Goal: Transaction & Acquisition: Purchase product/service

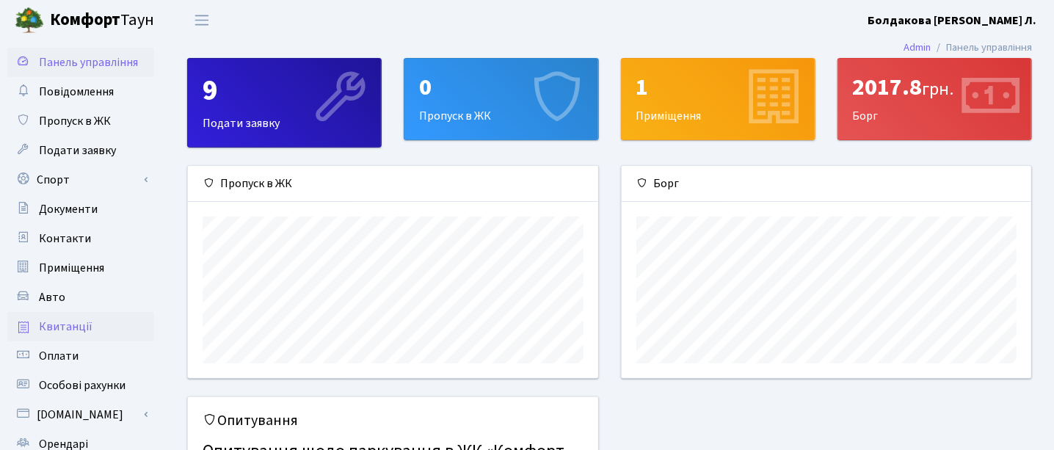
scroll to position [211, 410]
click at [73, 324] on span "Квитанції" at bounding box center [66, 327] width 54 height 16
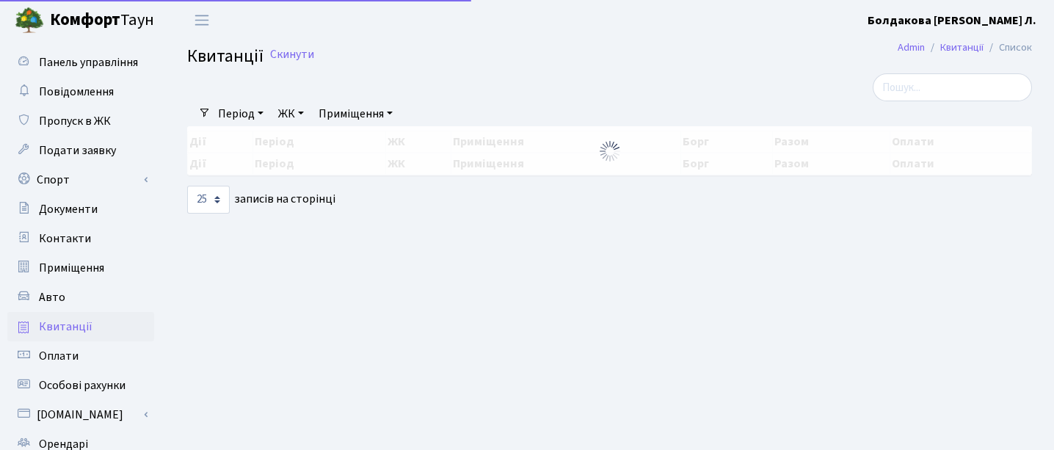
select select "25"
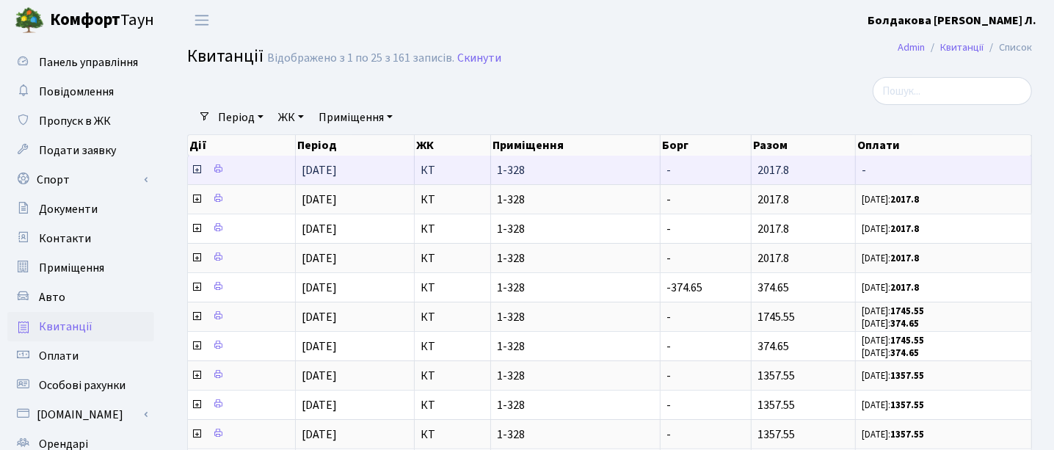
click at [194, 167] on icon at bounding box center [197, 170] width 12 height 12
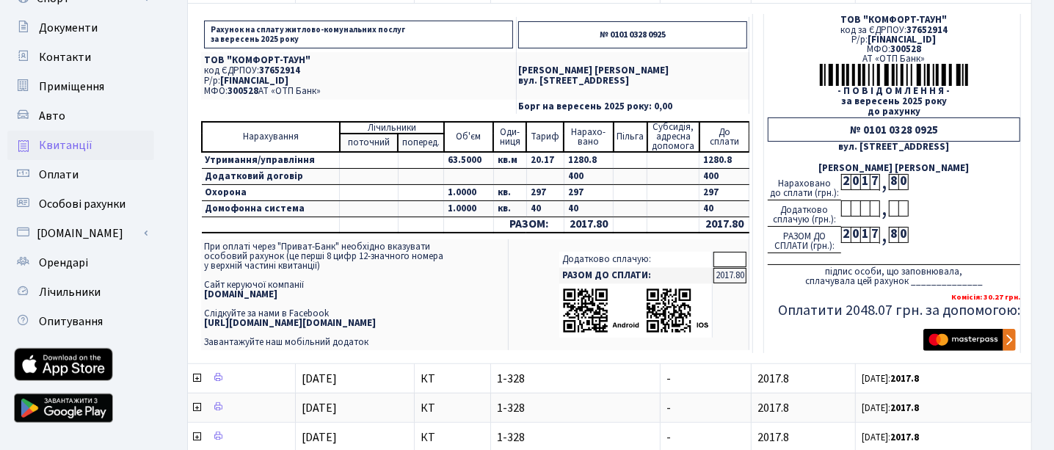
scroll to position [183, 0]
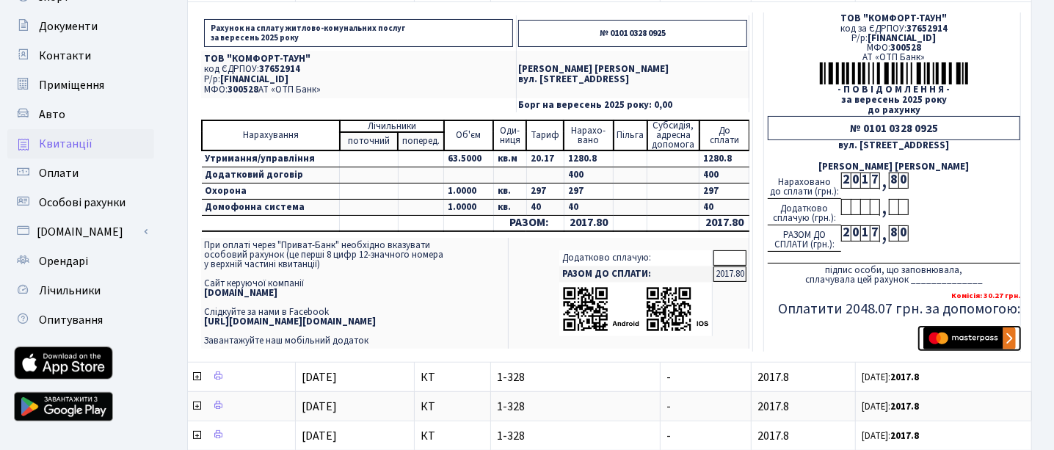
click at [1011, 338] on img "submit" at bounding box center [969, 338] width 92 height 22
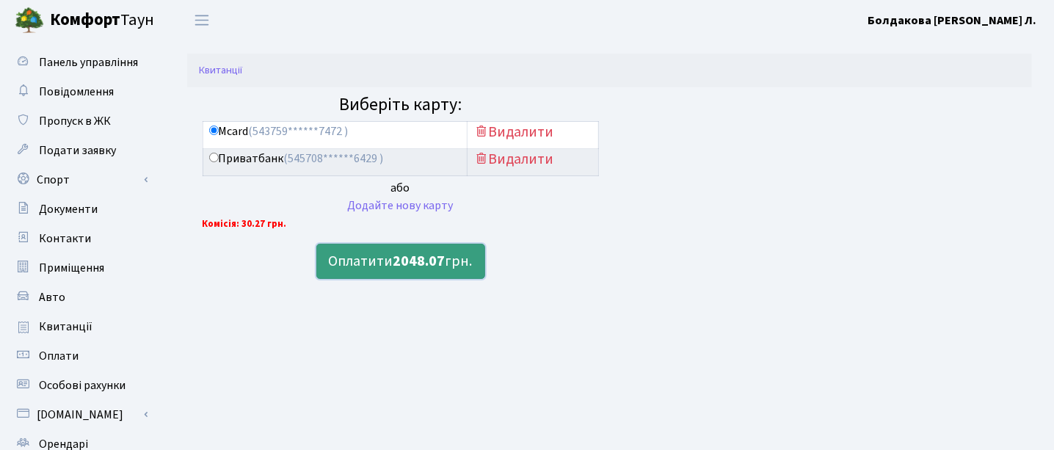
click at [376, 258] on button "Оплатити 2048.07 грн." at bounding box center [400, 261] width 169 height 35
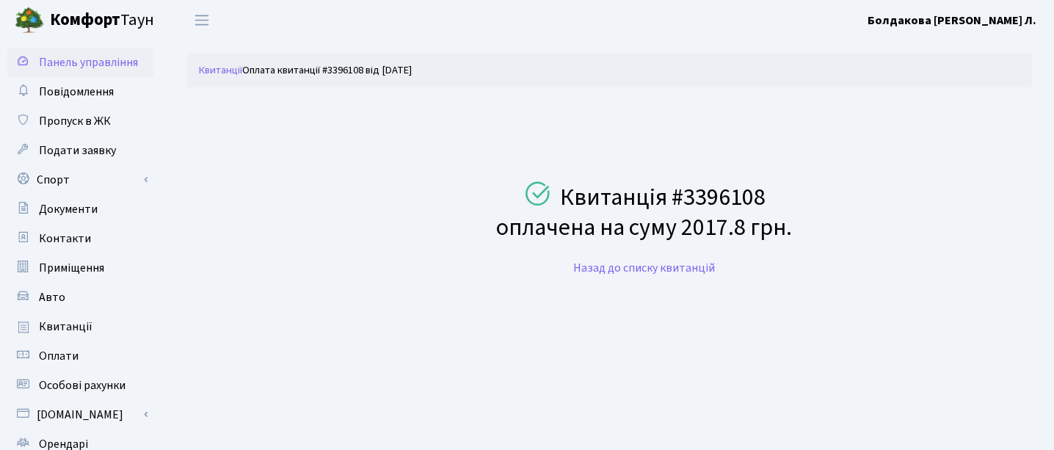
click at [87, 51] on link "Панель управління" at bounding box center [80, 62] width 147 height 29
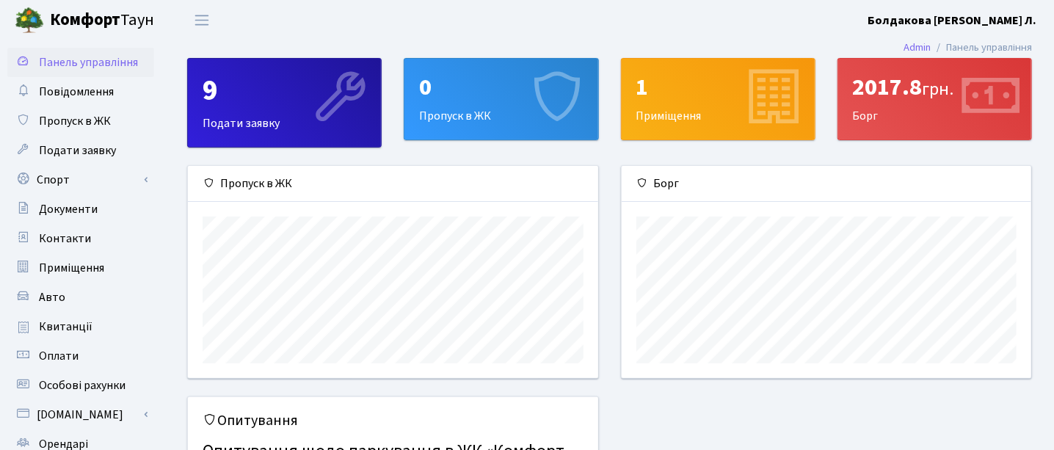
scroll to position [211, 410]
click at [996, 14] on b "Болдакова [PERSON_NAME] Л." at bounding box center [951, 20] width 169 height 16
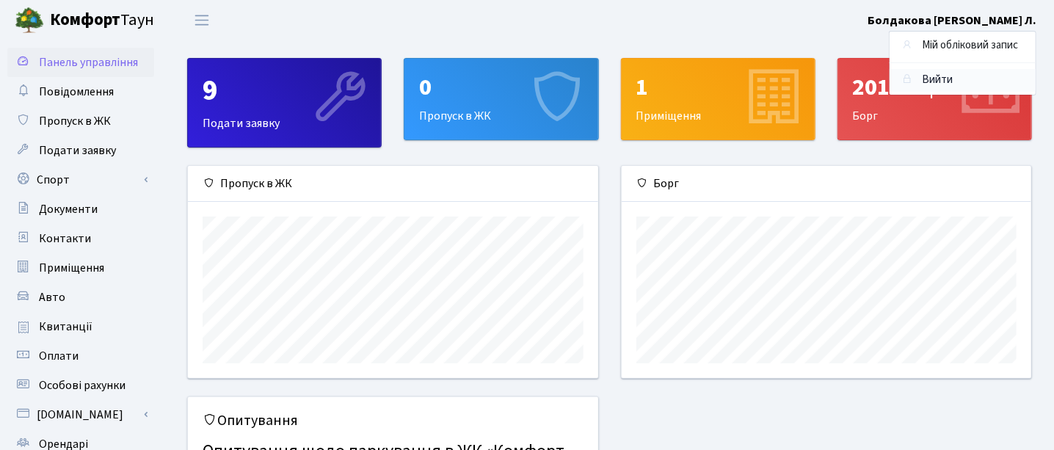
click at [945, 78] on link "Вийти" at bounding box center [962, 80] width 146 height 23
